Goal: Information Seeking & Learning: Learn about a topic

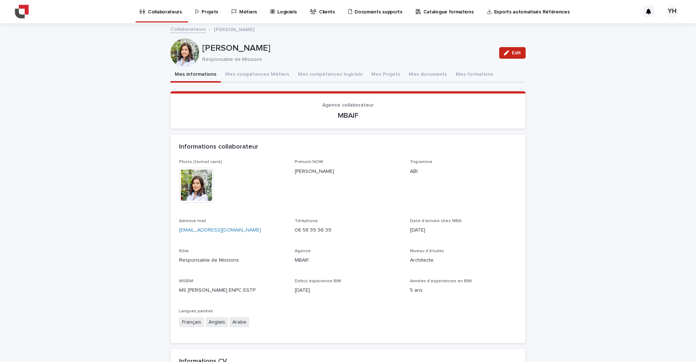
click at [189, 29] on link "Collaborateurs" at bounding box center [188, 29] width 36 height 8
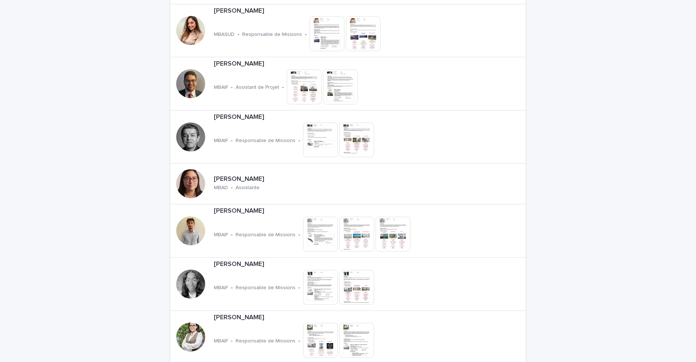
scroll to position [1177, 0]
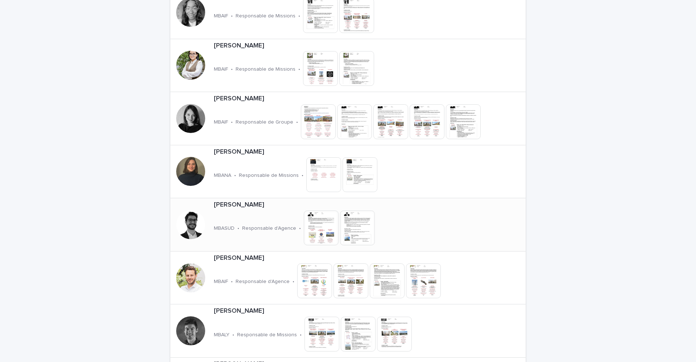
click at [179, 214] on div at bounding box center [190, 224] width 29 height 29
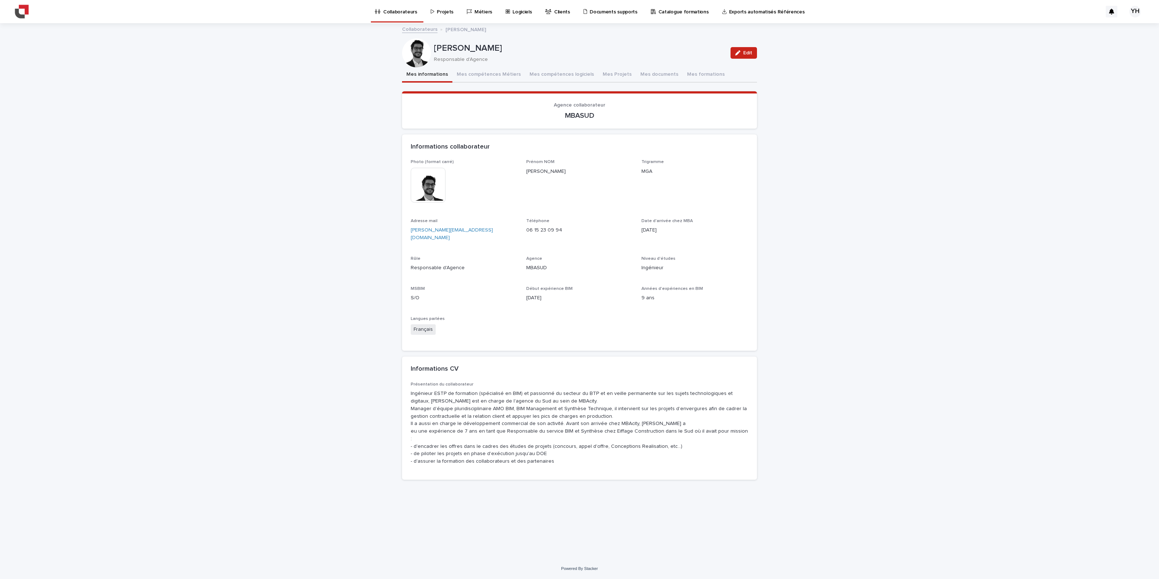
click at [433, 184] on img at bounding box center [428, 185] width 35 height 35
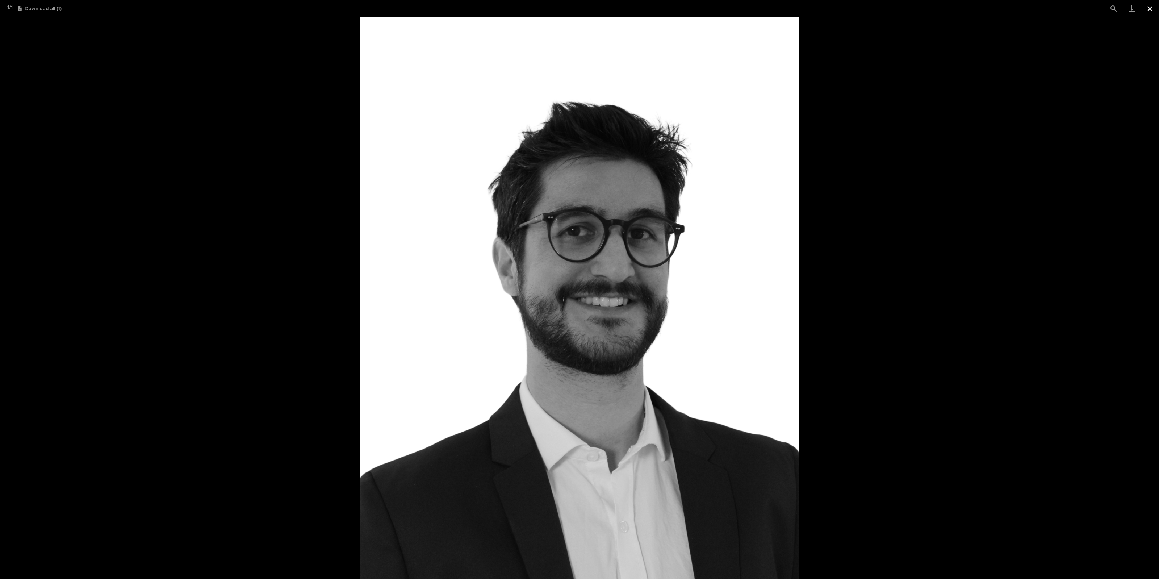
click at [695, 9] on button "Close gallery" at bounding box center [1150, 8] width 18 height 17
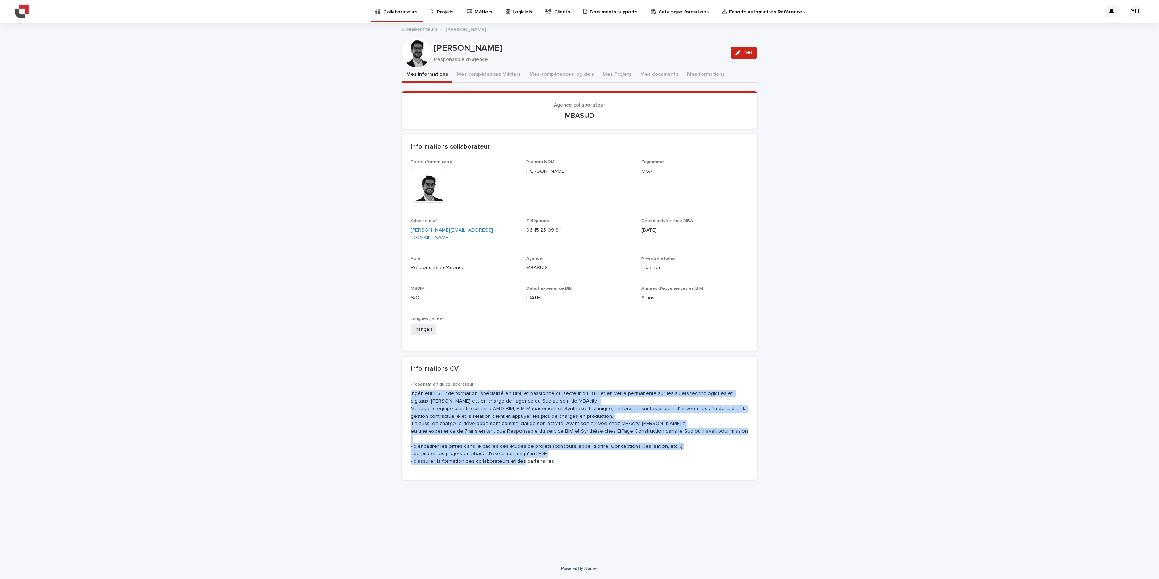
drag, startPoint x: 553, startPoint y: 443, endPoint x: 386, endPoint y: 385, distance: 176.8
click at [386, 362] on div "Loading... Saving… Loading... Saving… [PERSON_NAME] Edit [PERSON_NAME] Responsa…" at bounding box center [579, 291] width 1159 height 534
copy p "Ingénieur ESTP de formation (spécialisé en BIM) et passionné du secteur du BTP …"
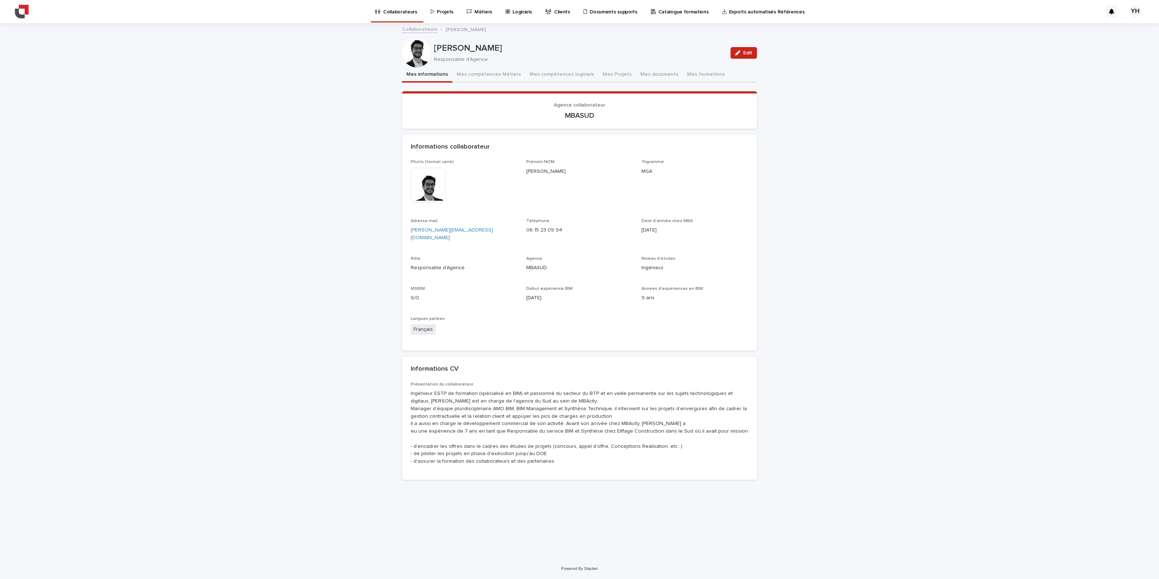
click at [695, 267] on div "Niveau d'études Ingénieur" at bounding box center [695, 266] width 107 height 21
click at [504, 76] on button "Mes compétences Métiers" at bounding box center [488, 74] width 73 height 15
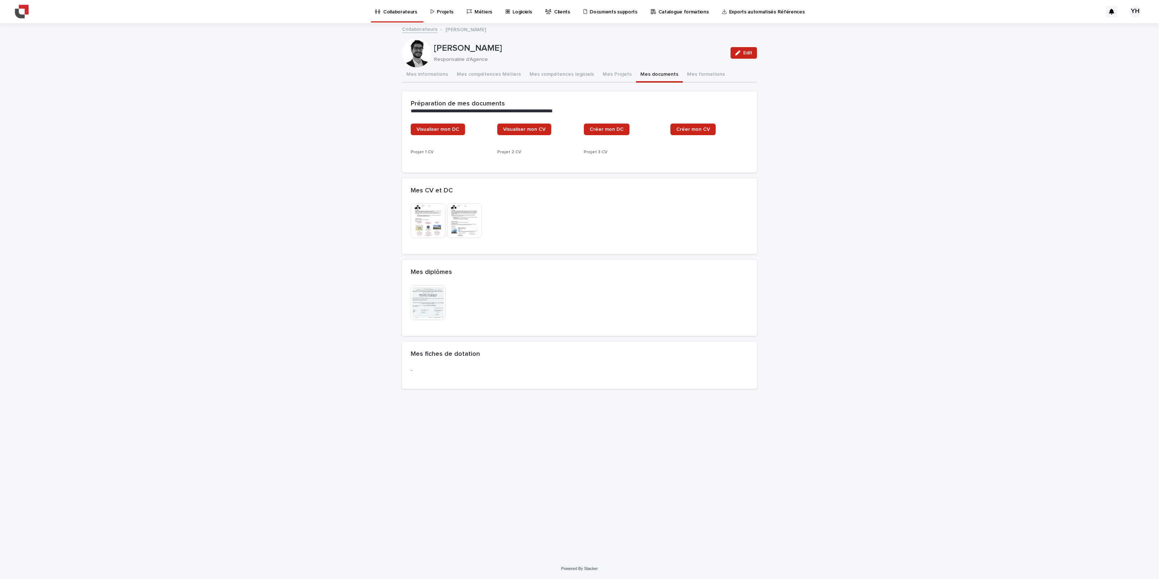
click at [642, 71] on button "Mes documents" at bounding box center [659, 74] width 47 height 15
click at [434, 223] on img at bounding box center [428, 232] width 35 height 35
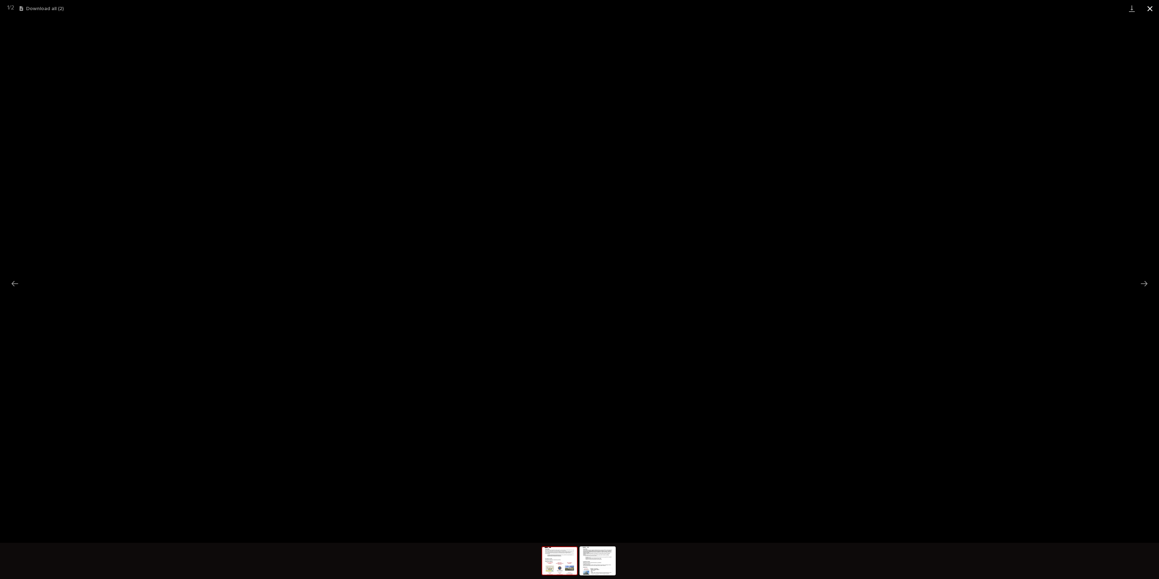
click at [695, 5] on button "Close gallery" at bounding box center [1150, 8] width 18 height 17
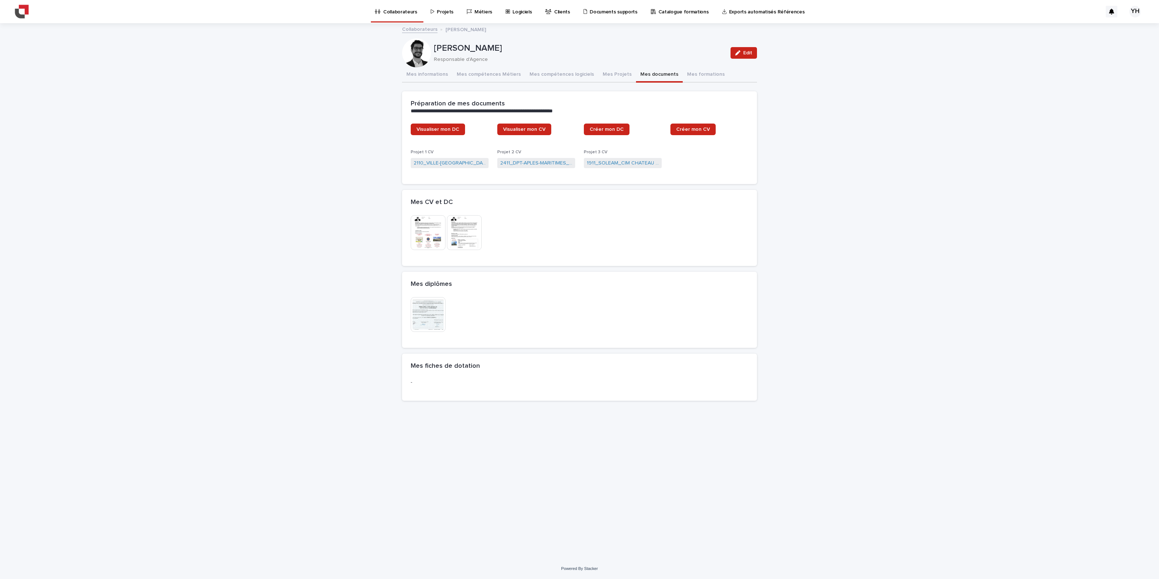
click at [404, 11] on p "Collaborateurs" at bounding box center [400, 7] width 34 height 15
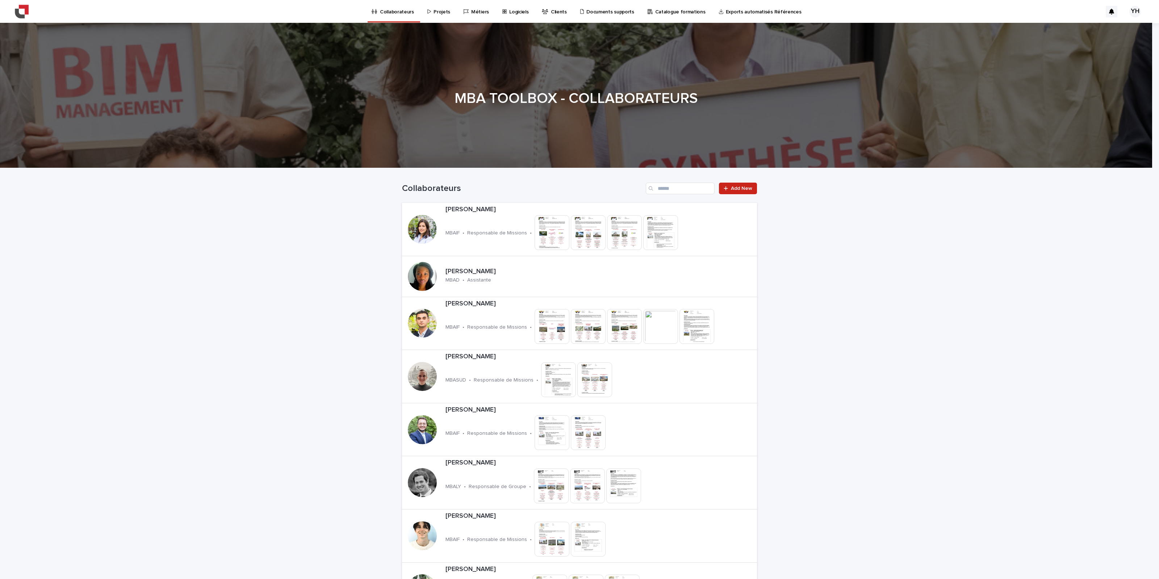
click at [470, 200] on div "Collaborateurs Add New" at bounding box center [579, 185] width 355 height 35
click at [470, 204] on div "[PERSON_NAME] MBAIF • Responsable de Missions • This file cannot be opened Down…" at bounding box center [588, 229] width 290 height 53
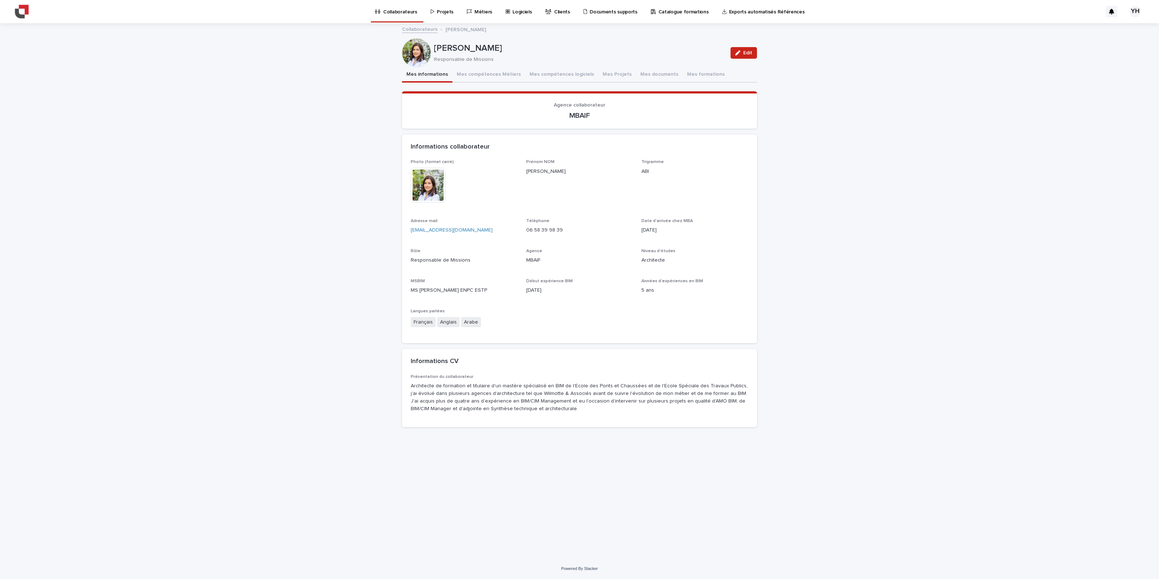
click at [431, 180] on img at bounding box center [428, 185] width 35 height 35
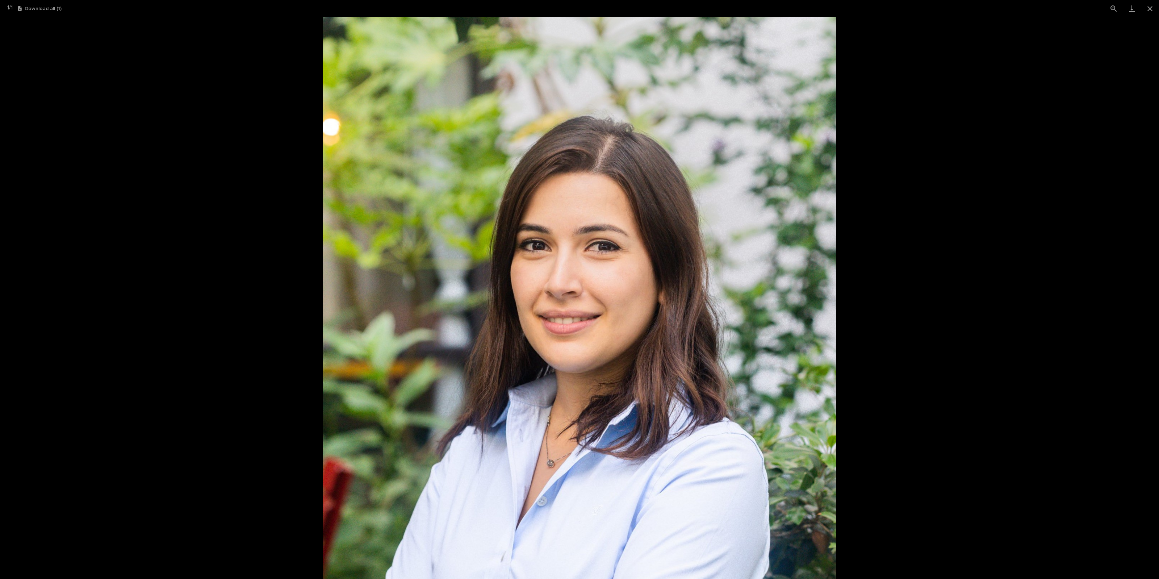
click at [238, 156] on picture at bounding box center [579, 298] width 1159 height 562
click at [695, 13] on button "Close gallery" at bounding box center [1150, 8] width 18 height 17
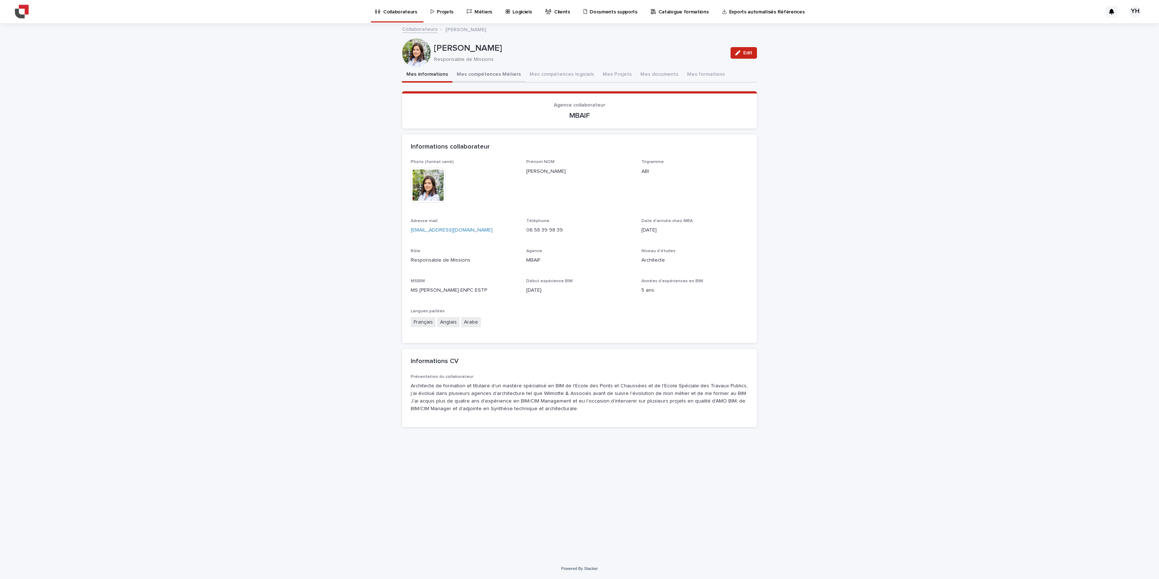
click at [507, 69] on button "Mes compétences Métiers" at bounding box center [488, 74] width 73 height 15
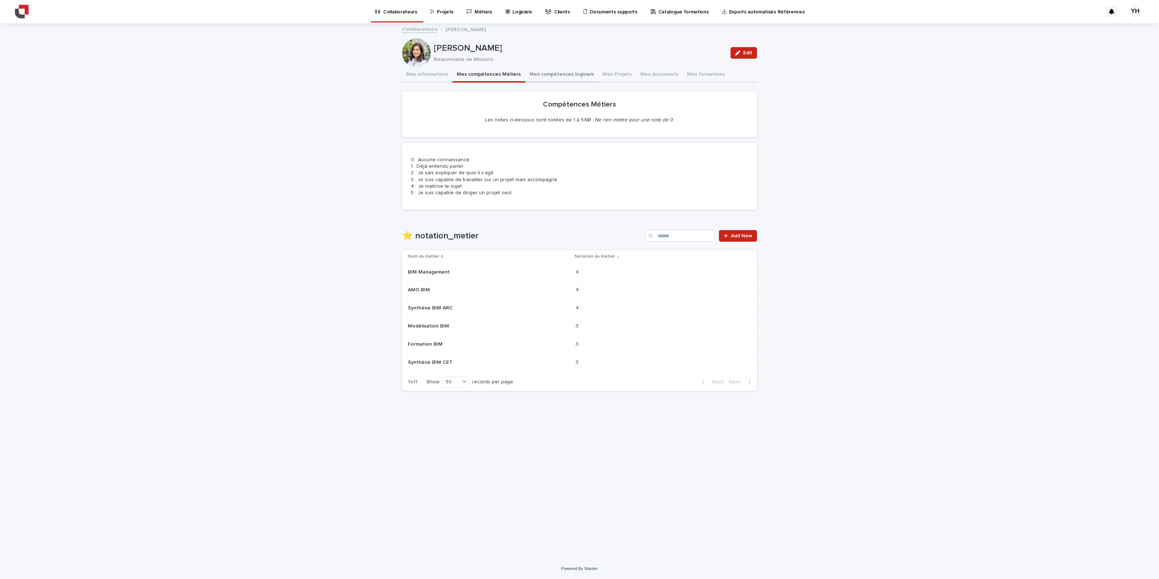
click at [540, 78] on button "Mes compétences logiciels" at bounding box center [561, 74] width 73 height 15
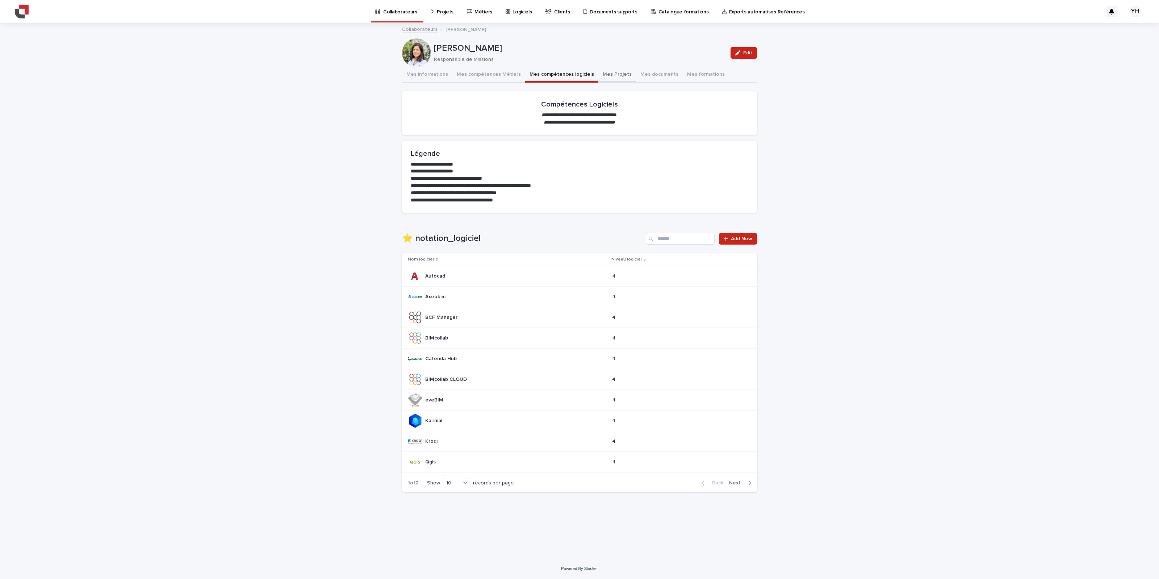
click at [598, 75] on button "Mes Projets" at bounding box center [617, 74] width 38 height 15
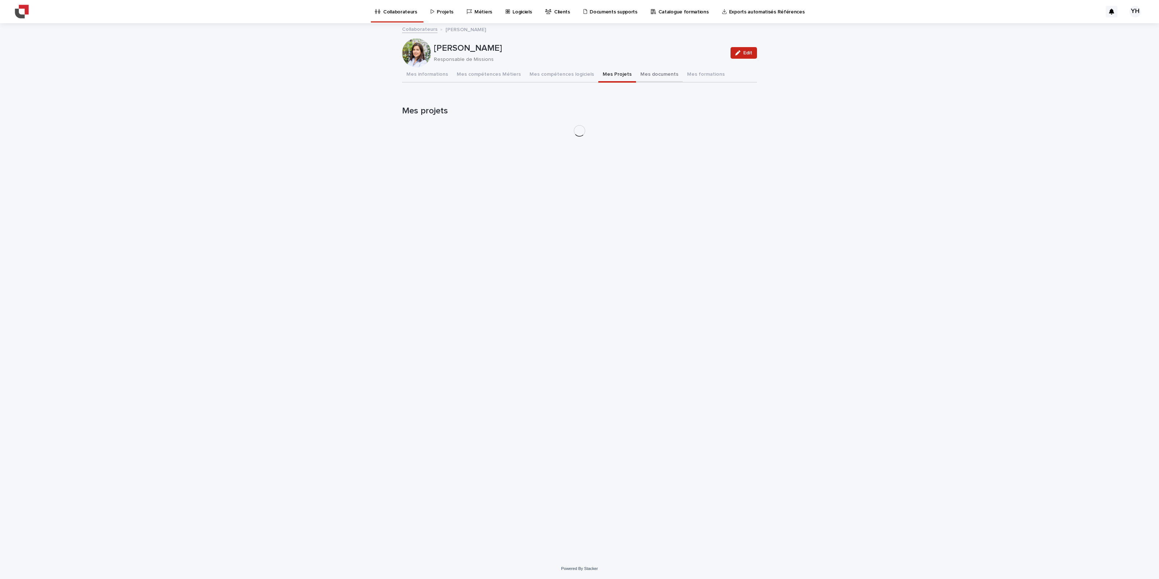
click at [641, 75] on button "Mes documents" at bounding box center [659, 74] width 47 height 15
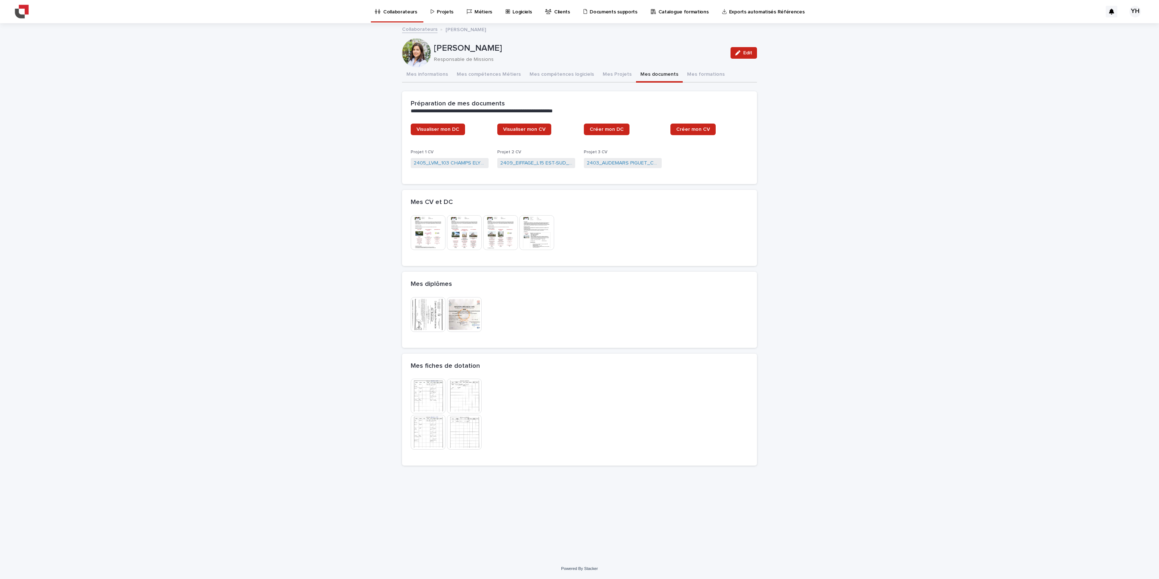
click at [432, 227] on img at bounding box center [428, 232] width 35 height 35
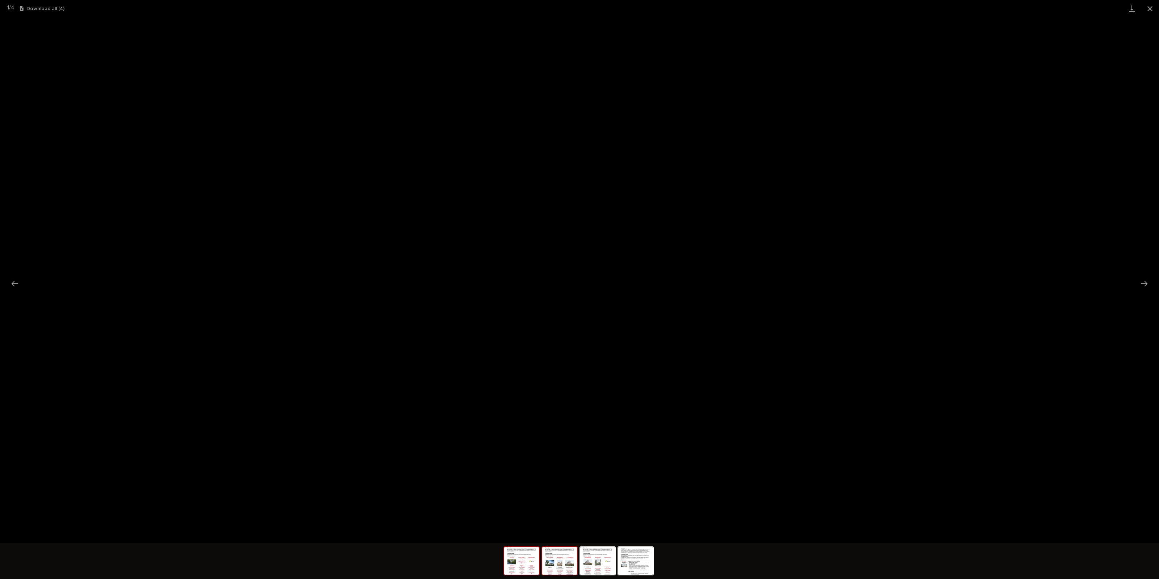
click at [556, 362] on img at bounding box center [559, 561] width 35 height 28
click at [695, 5] on button "Close gallery" at bounding box center [1150, 8] width 18 height 17
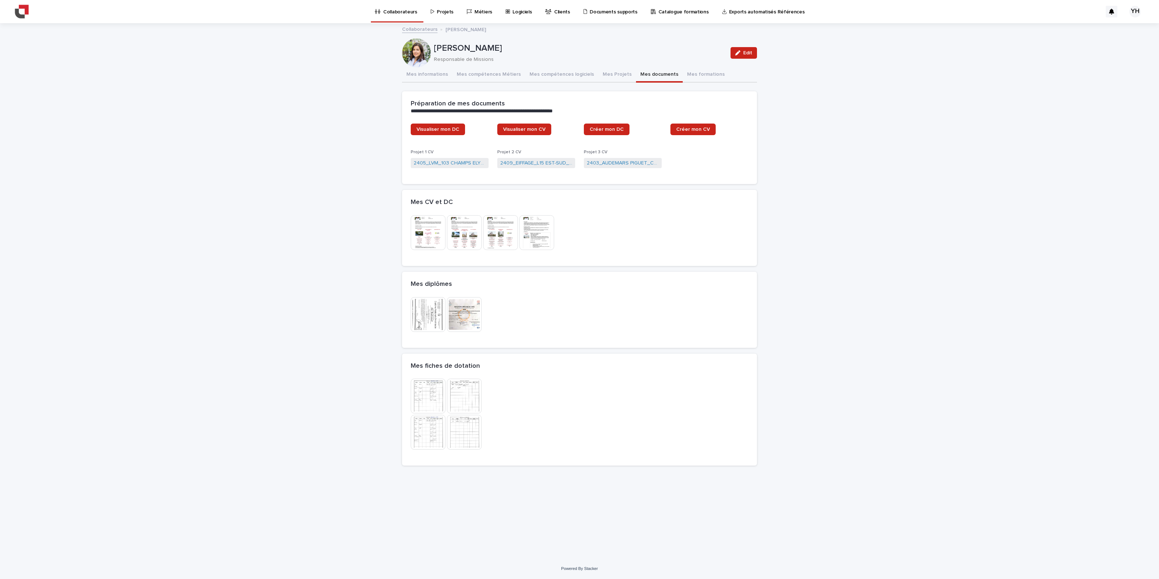
click at [449, 14] on p "Projets" at bounding box center [445, 7] width 17 height 15
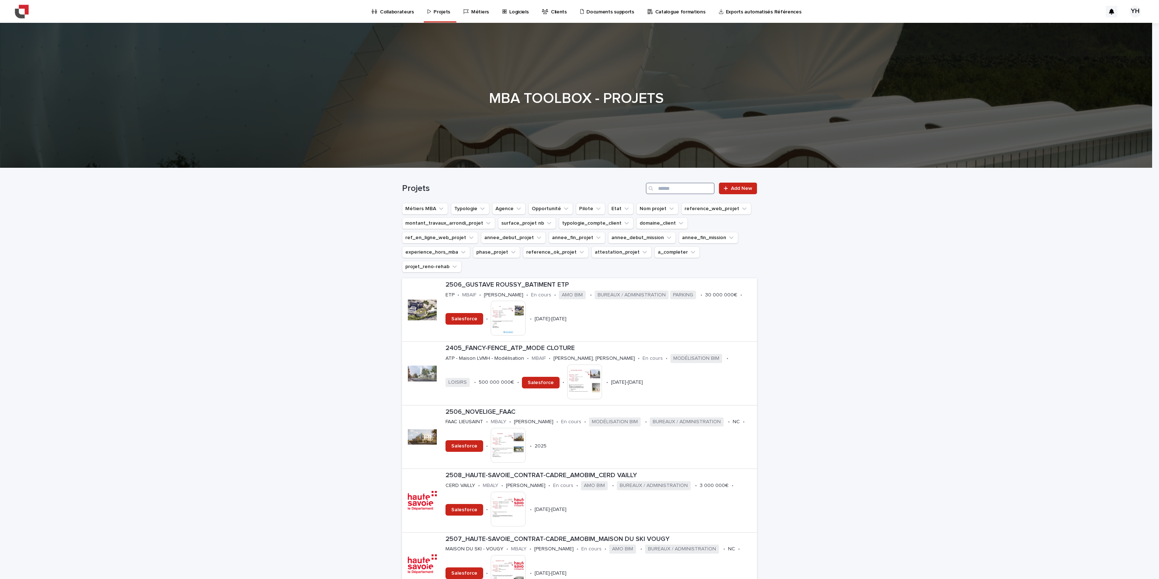
click at [691, 189] on input "Search" at bounding box center [680, 189] width 69 height 12
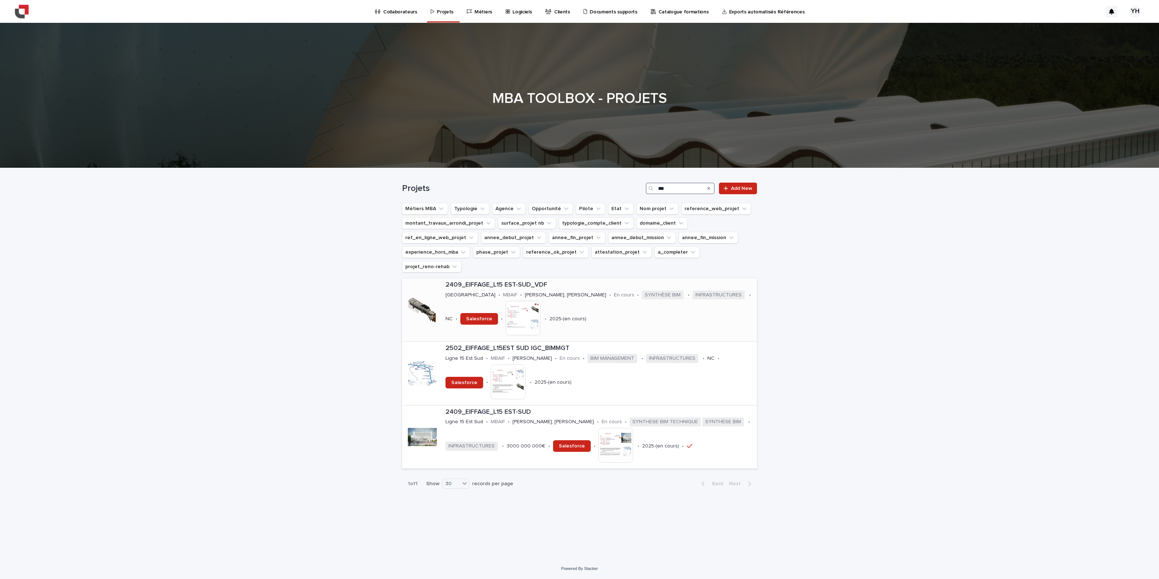
type input "***"
click at [506, 279] on div "2409_EIFFAGE_L15 EST-SUD_VDF [GEOGRAPHIC_DATA][PERSON_NAME] • MBAIF • [PERSON_N…" at bounding box center [600, 309] width 314 height 63
click at [591, 362] on p "2409_EIFFAGE_L15 EST-SUD" at bounding box center [600, 412] width 309 height 8
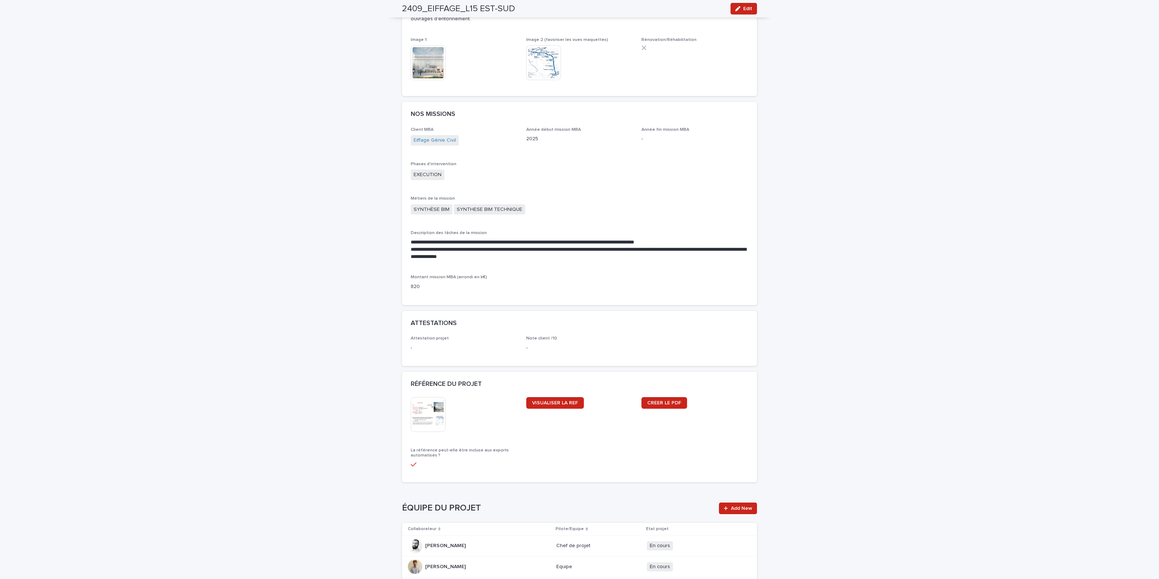
scroll to position [408, 0]
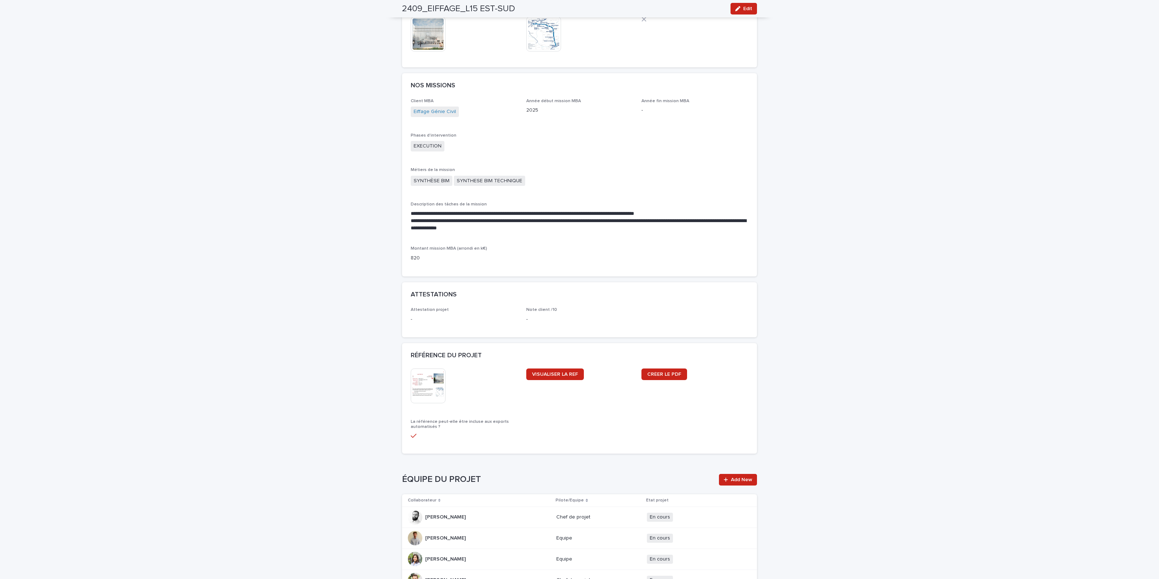
click at [426, 362] on img at bounding box center [428, 385] width 35 height 35
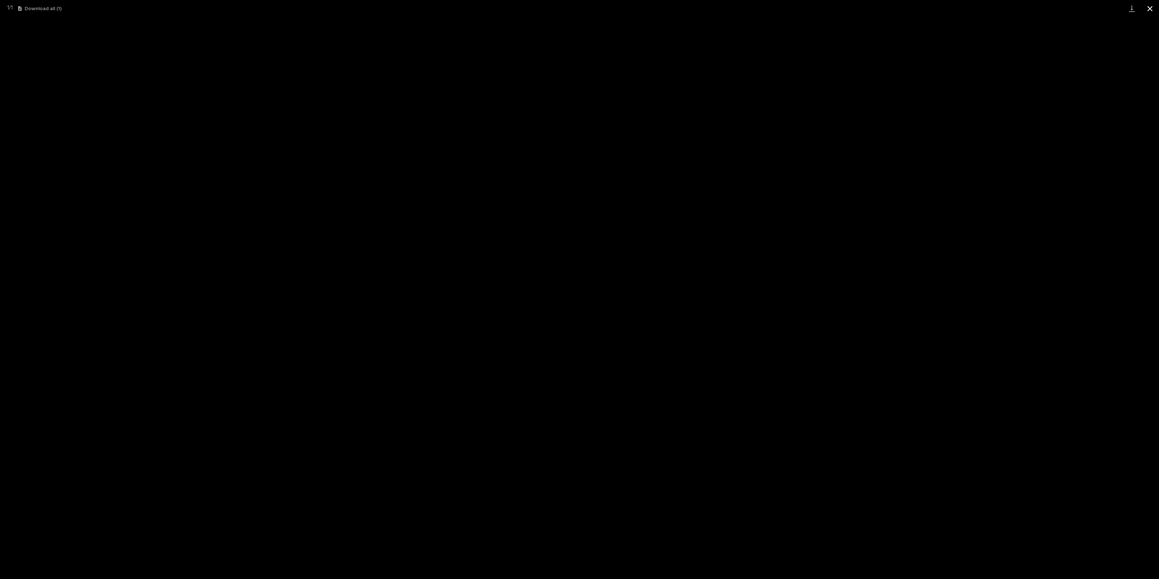
click at [695, 12] on button "Close gallery" at bounding box center [1150, 8] width 18 height 17
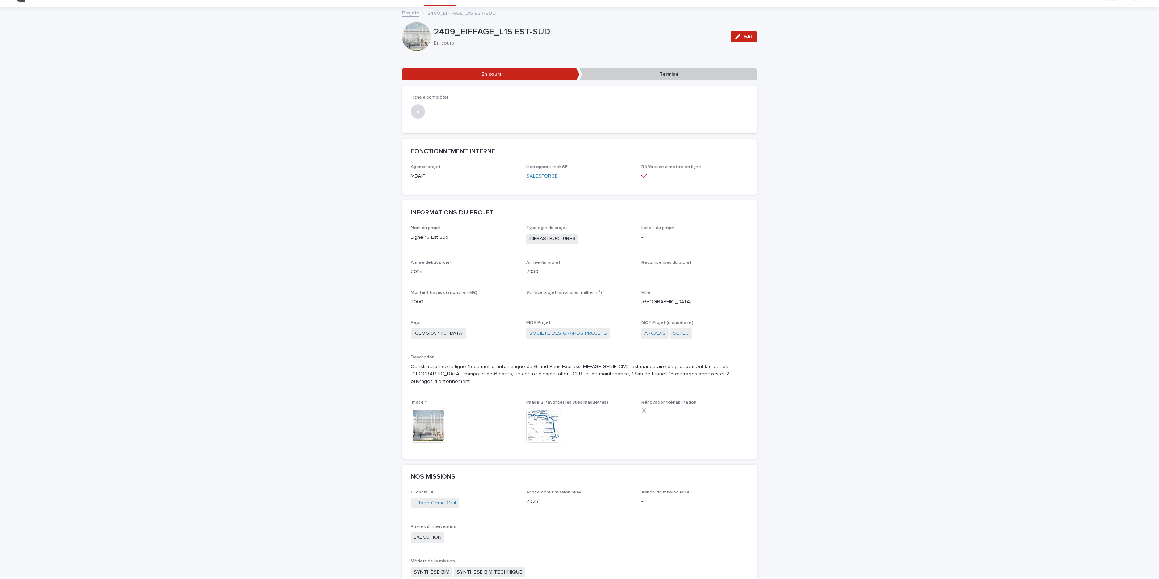
scroll to position [0, 0]
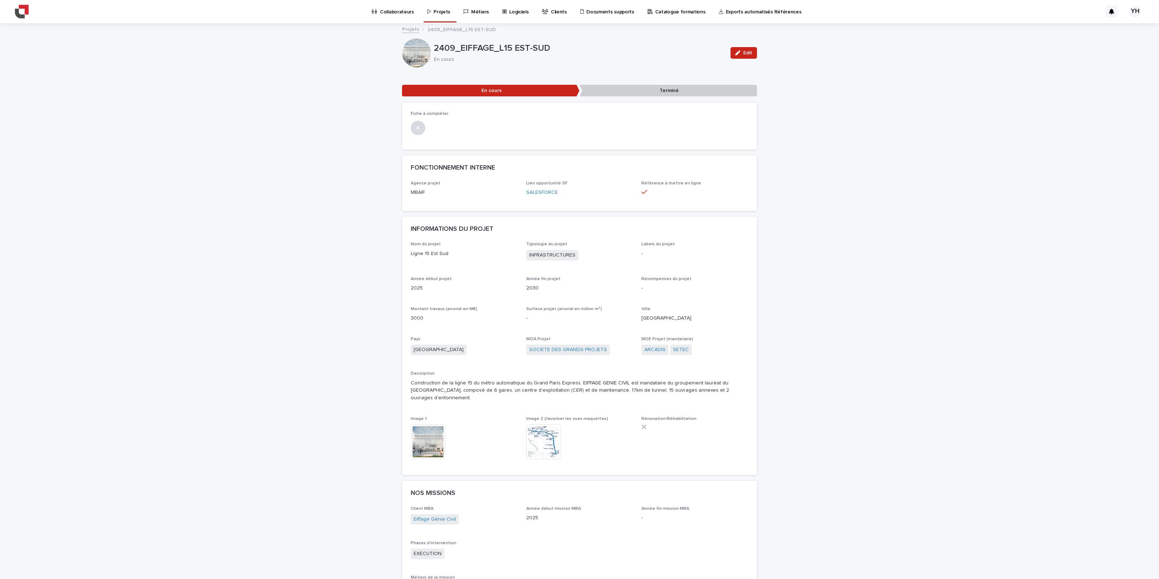
click at [396, 11] on p "Collaborateurs" at bounding box center [397, 7] width 34 height 15
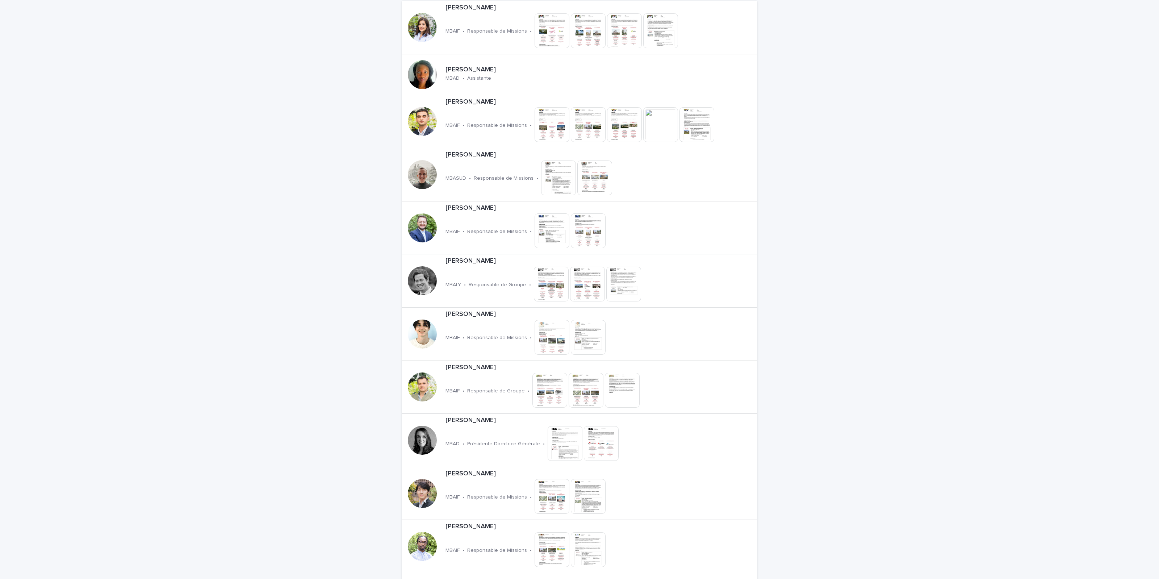
scroll to position [181, 0]
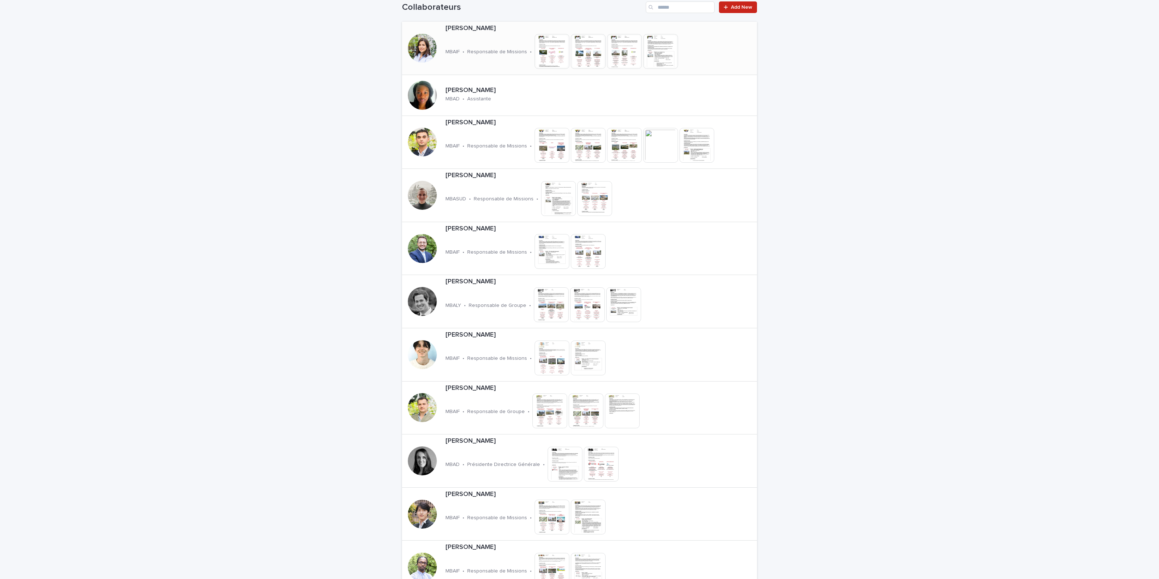
click at [492, 34] on div "[PERSON_NAME] MBAIF • Responsable de Missions • This file cannot be opened Down…" at bounding box center [588, 48] width 290 height 53
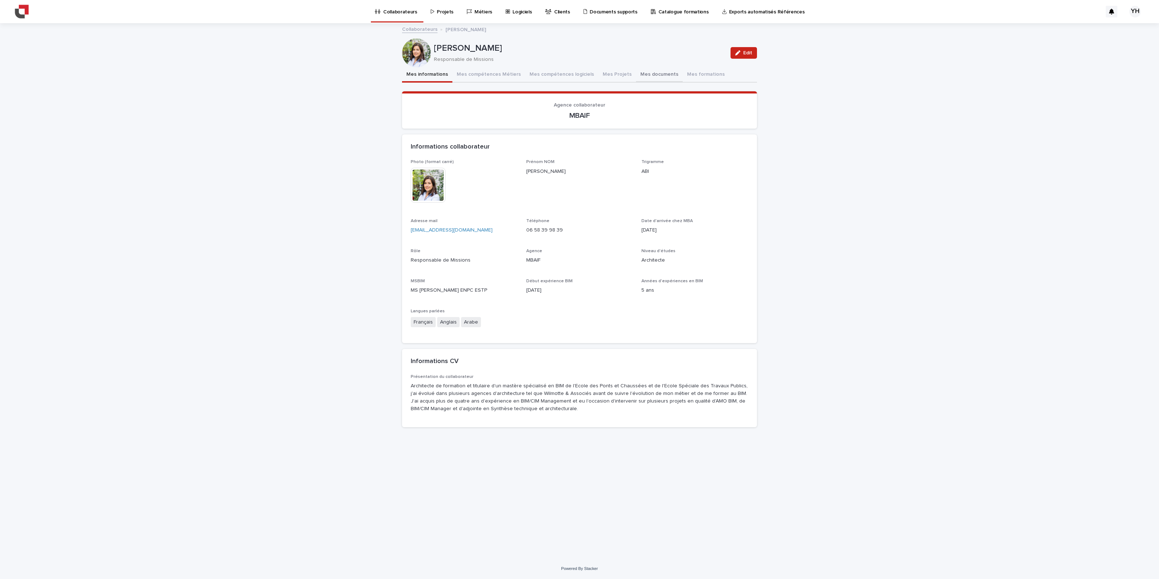
click at [642, 72] on button "Mes documents" at bounding box center [659, 74] width 47 height 15
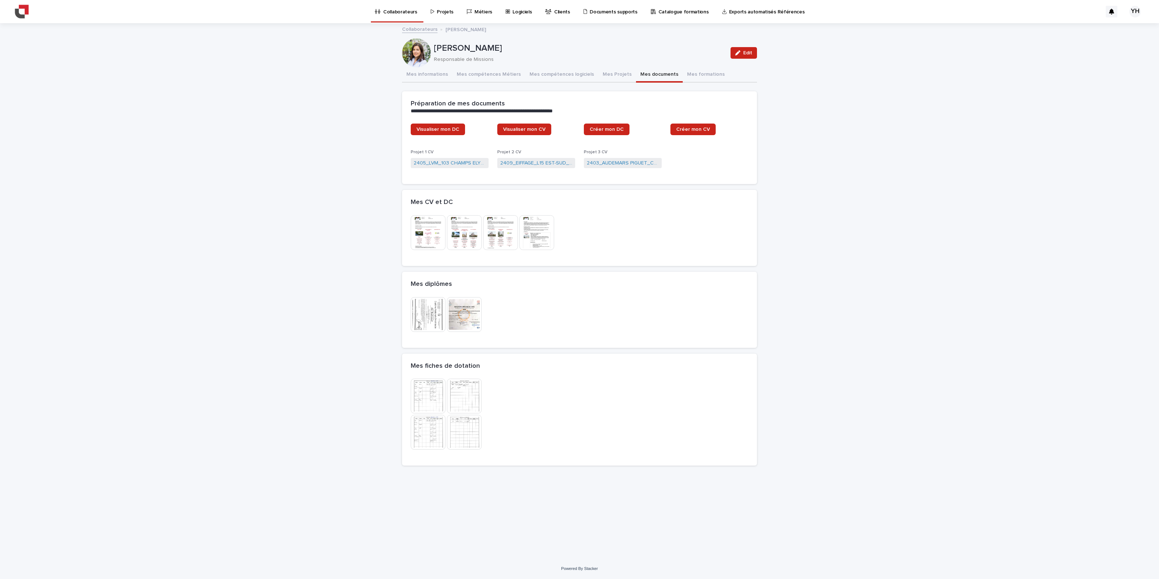
click at [506, 230] on img at bounding box center [500, 232] width 35 height 35
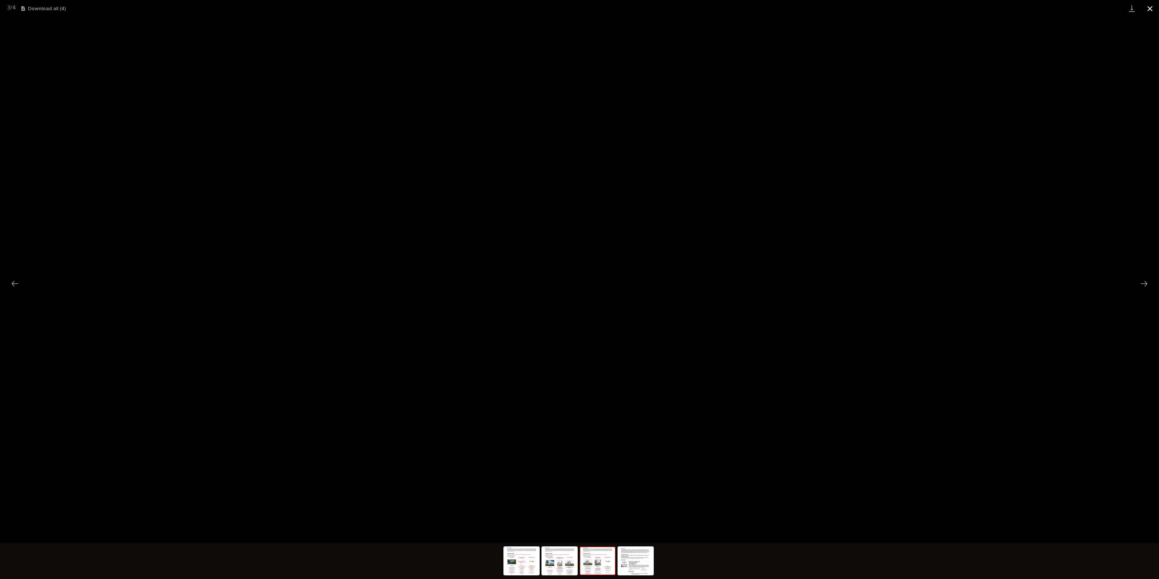
drag, startPoint x: 1159, startPoint y: 8, endPoint x: 1151, endPoint y: 11, distance: 8.5
click at [695, 8] on button "Close gallery" at bounding box center [1150, 8] width 18 height 17
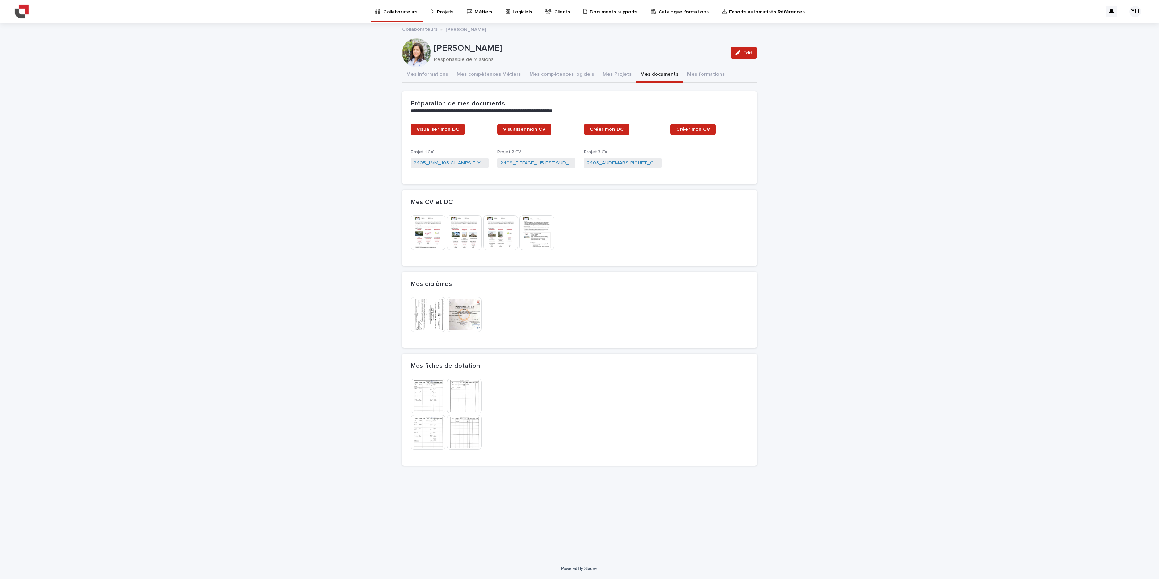
click at [409, 16] on link "Collaborateurs" at bounding box center [397, 10] width 47 height 21
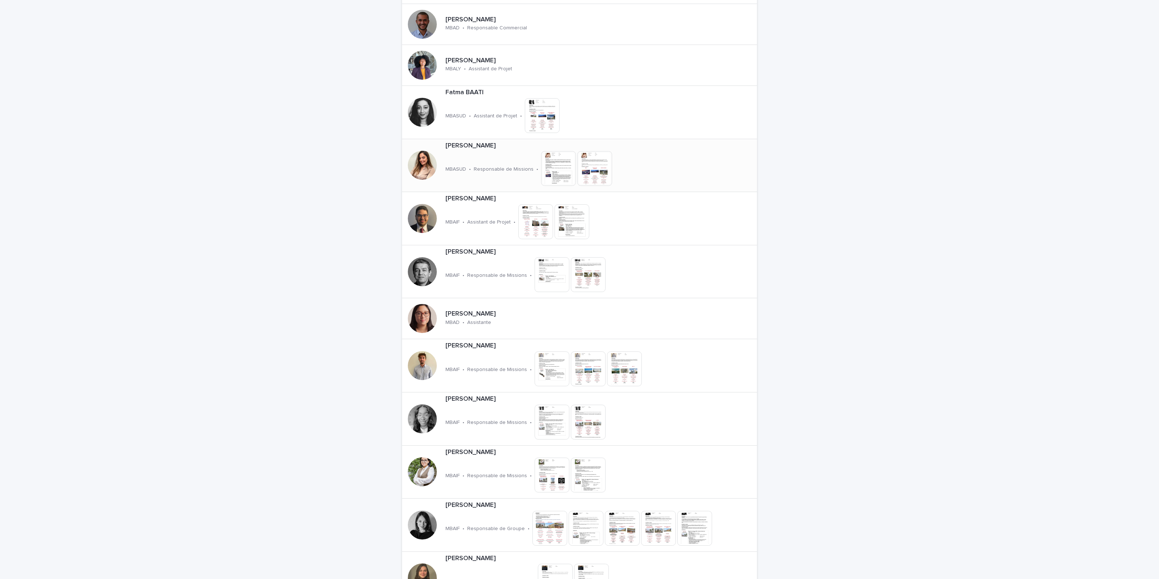
scroll to position [951, 0]
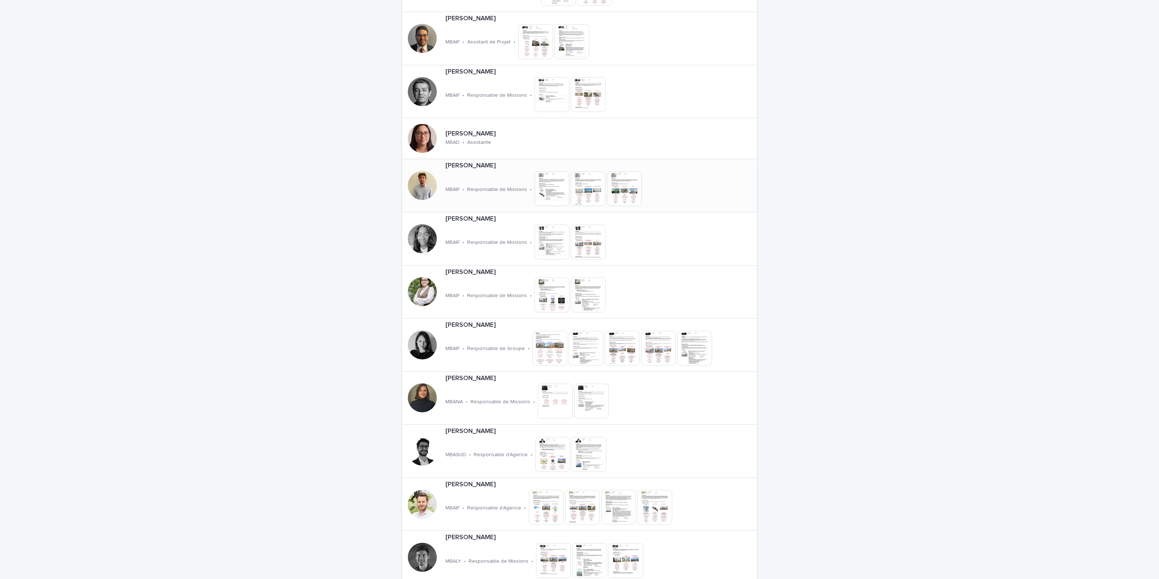
click at [476, 190] on p "Responsable de Missions" at bounding box center [497, 190] width 60 height 6
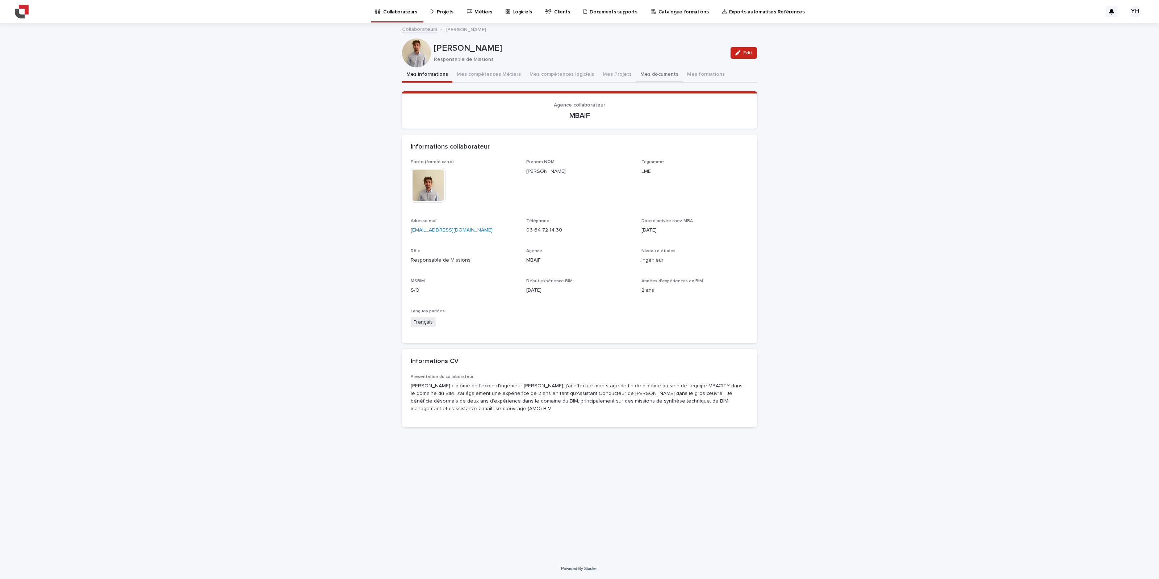
click at [658, 77] on button "Mes documents" at bounding box center [659, 74] width 47 height 15
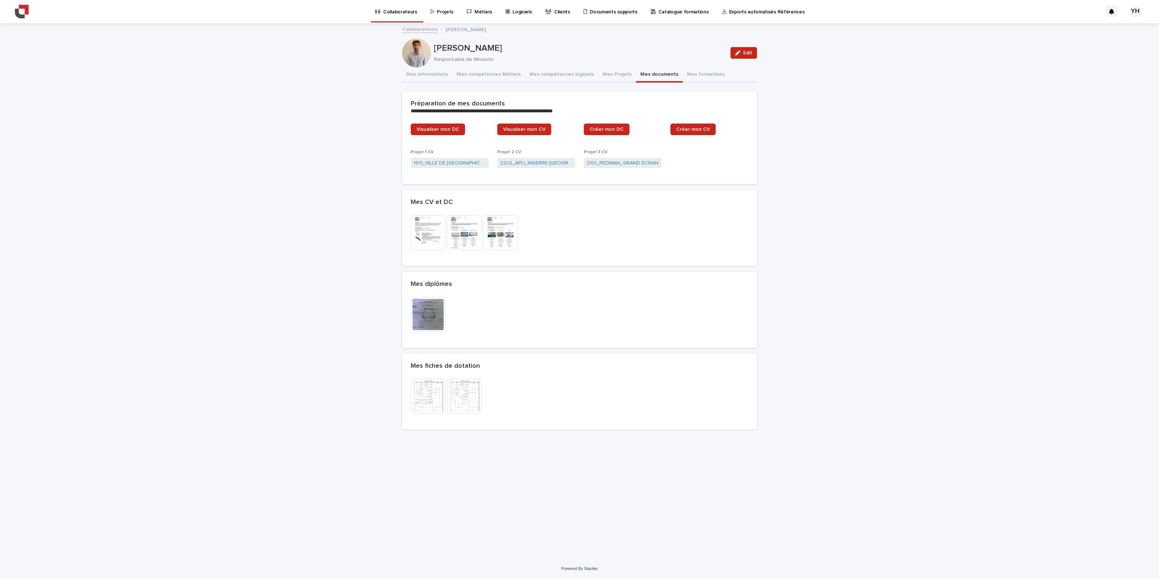
click at [437, 241] on img at bounding box center [428, 232] width 35 height 35
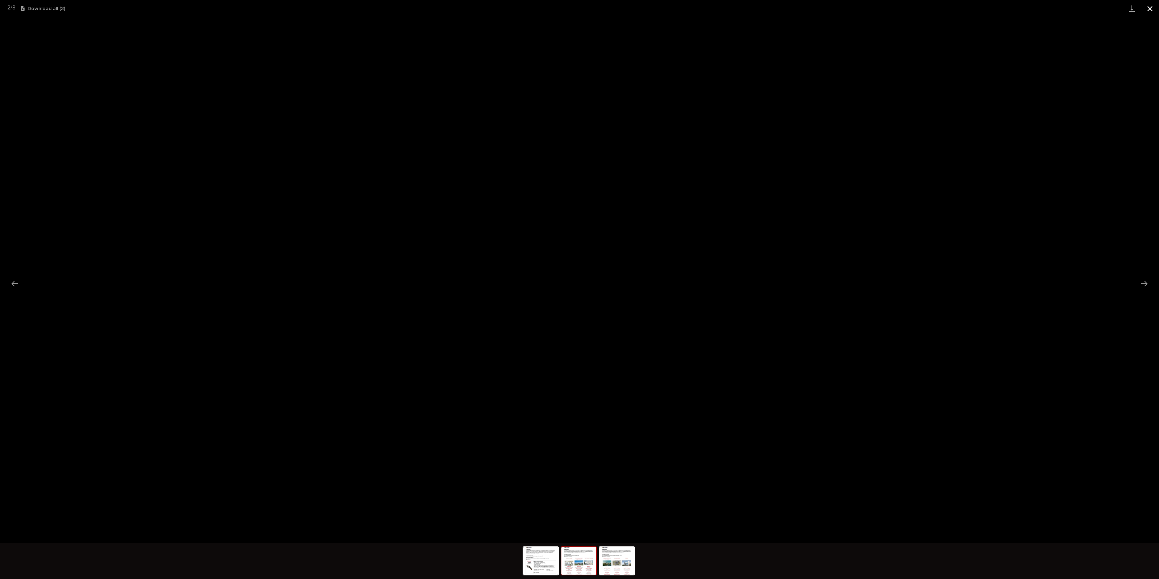
click at [695, 7] on button "Close gallery" at bounding box center [1150, 8] width 18 height 17
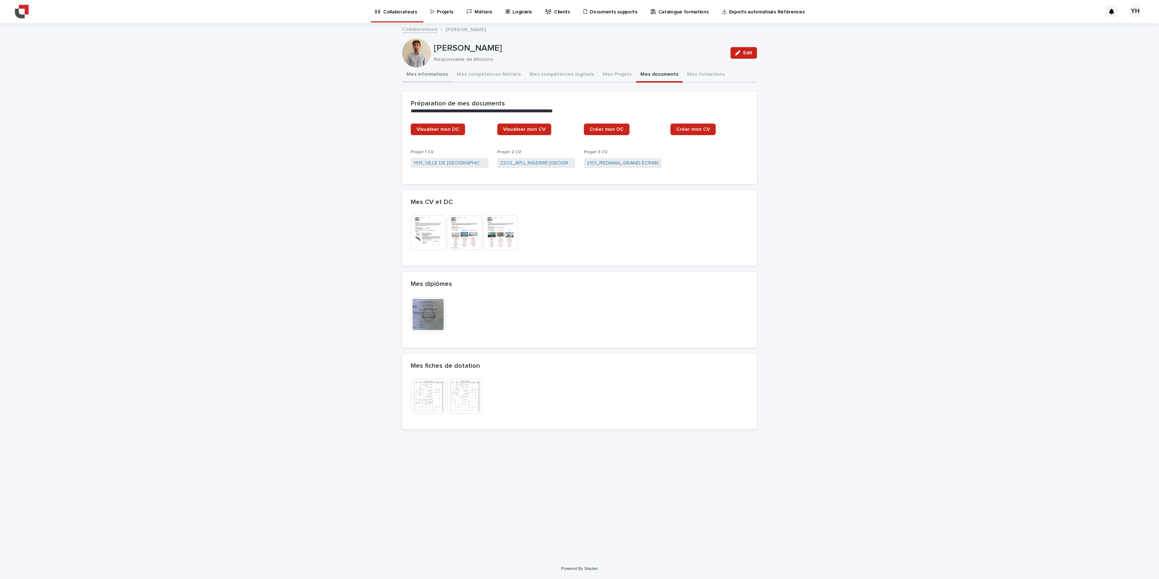
click at [432, 70] on button "Mes informations" at bounding box center [427, 74] width 50 height 15
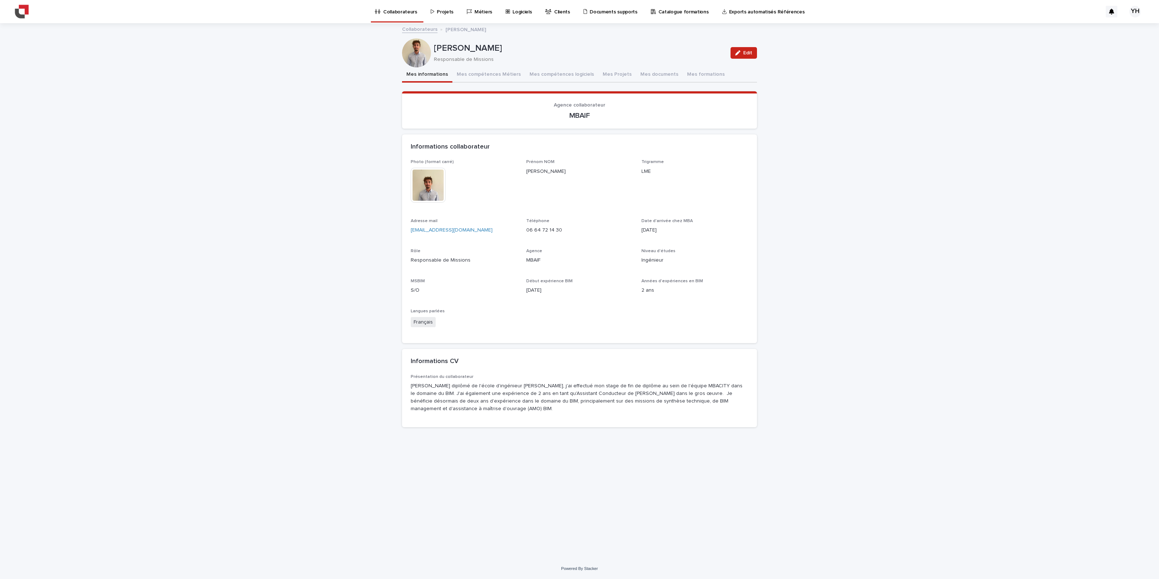
click at [430, 188] on img at bounding box center [428, 185] width 35 height 35
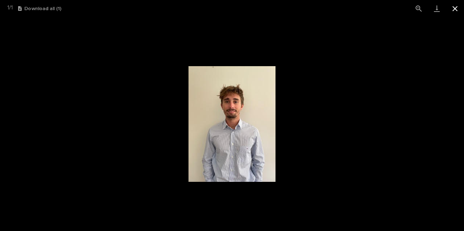
click at [456, 10] on button "Close gallery" at bounding box center [455, 8] width 18 height 17
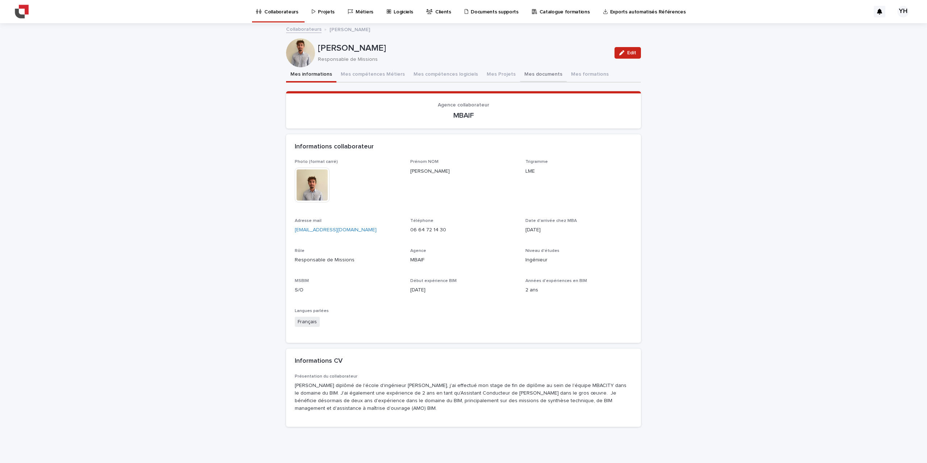
click at [523, 74] on button "Mes documents" at bounding box center [543, 74] width 47 height 15
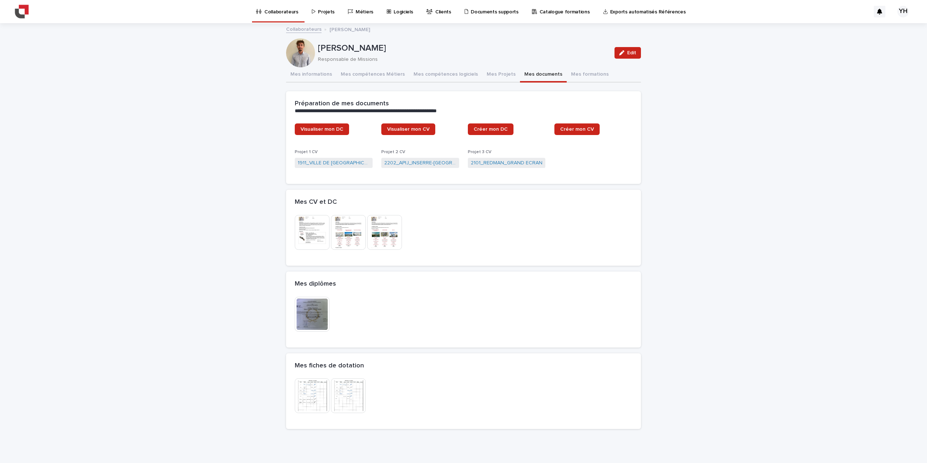
click at [396, 229] on img at bounding box center [384, 232] width 35 height 35
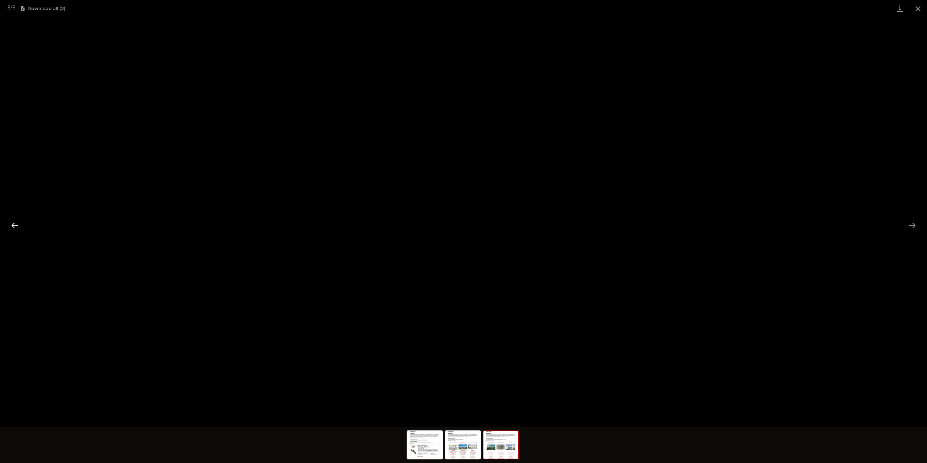
click at [14, 231] on button "Previous slide" at bounding box center [14, 225] width 15 height 14
